Goal: Navigation & Orientation: Find specific page/section

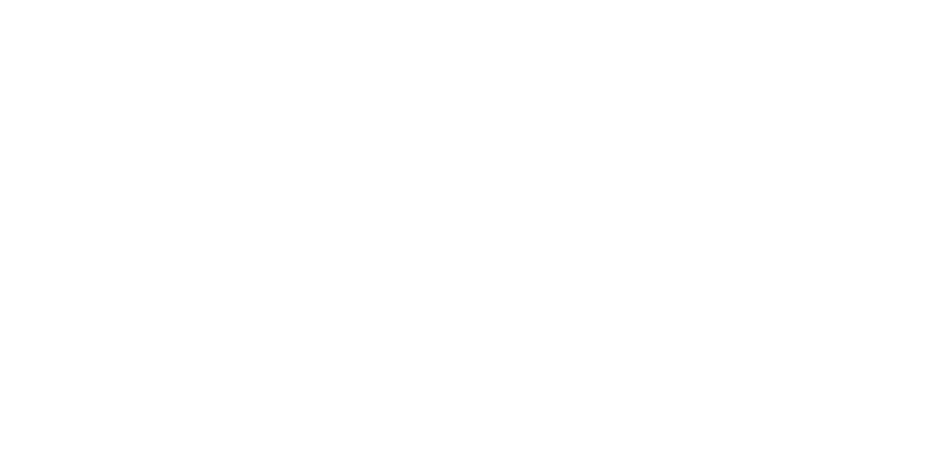
click at [735, 197] on body at bounding box center [475, 233] width 951 height 466
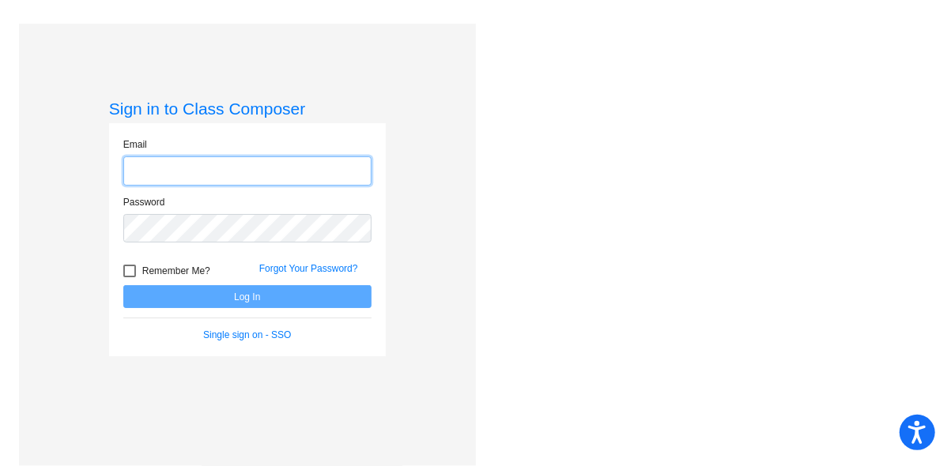
type input "[EMAIL_ADDRESS][DOMAIN_NAME]"
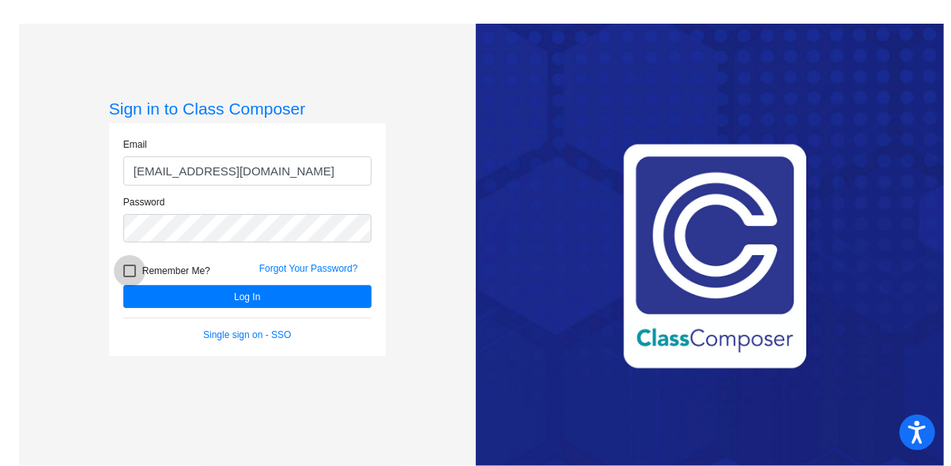
click at [126, 268] on div at bounding box center [129, 271] width 13 height 13
click at [129, 277] on input "Remember Me?" at bounding box center [129, 277] width 1 height 1
checkbox input "true"
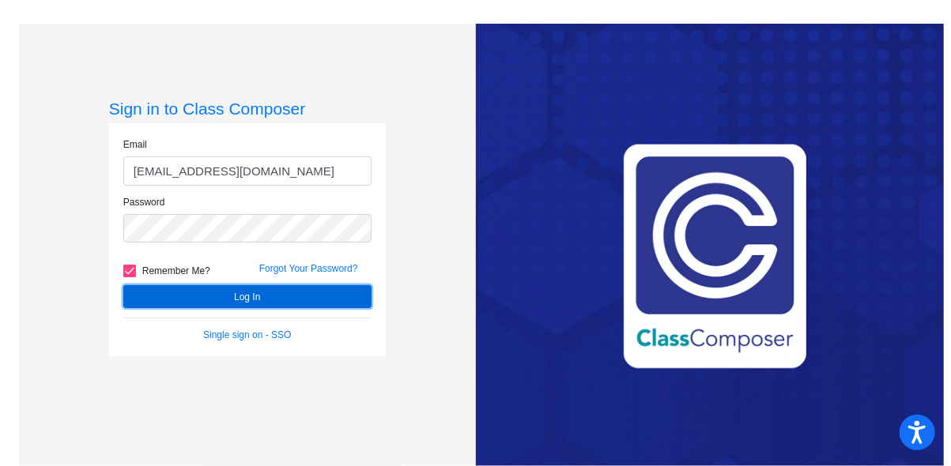
click at [242, 295] on button "Log In" at bounding box center [247, 296] width 248 height 23
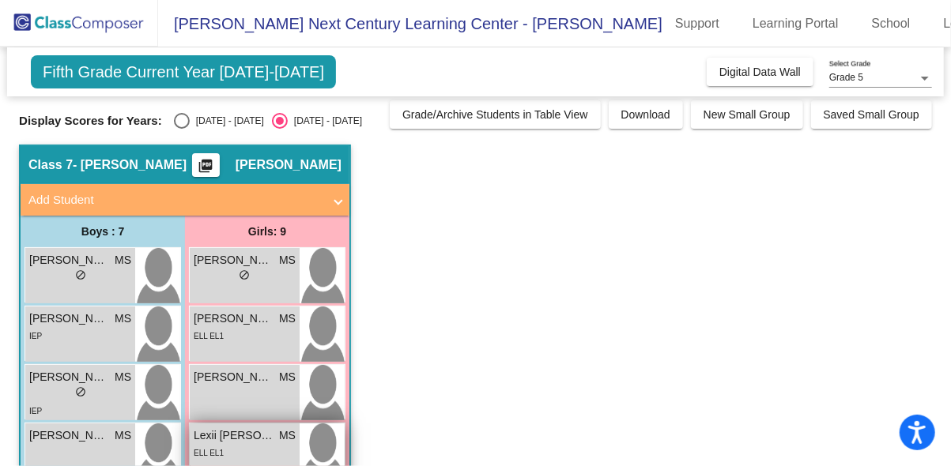
scroll to position [5, 0]
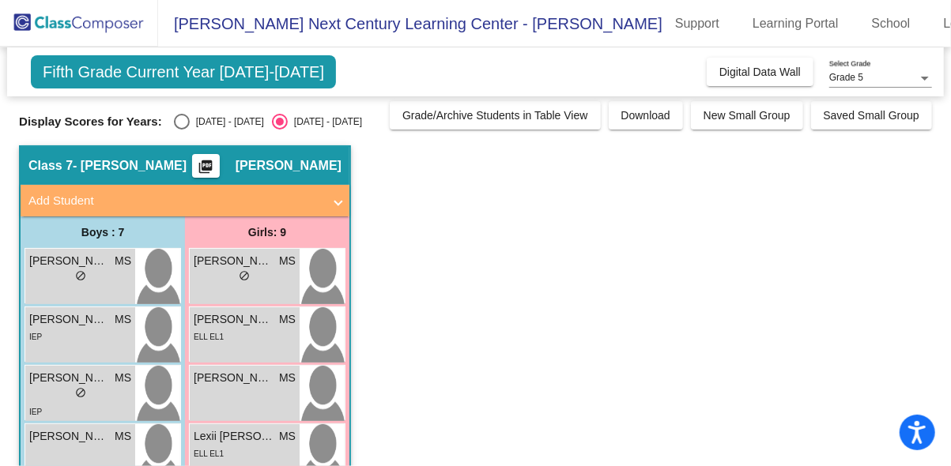
click at [337, 198] on span at bounding box center [338, 201] width 6 height 18
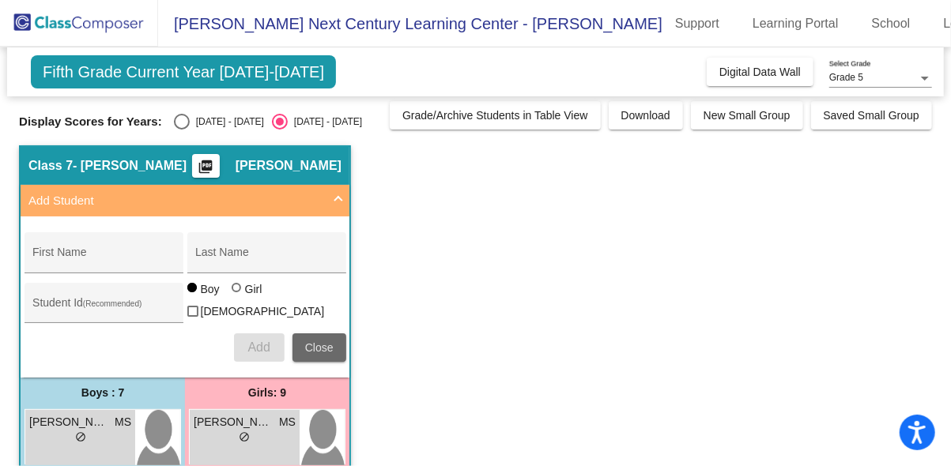
click at [314, 343] on span "Close" at bounding box center [319, 347] width 28 height 13
